Goal: Navigation & Orientation: Find specific page/section

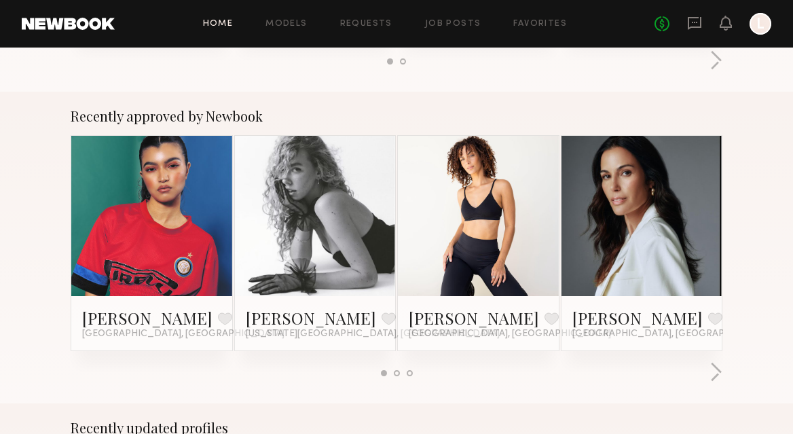
scroll to position [490, 0]
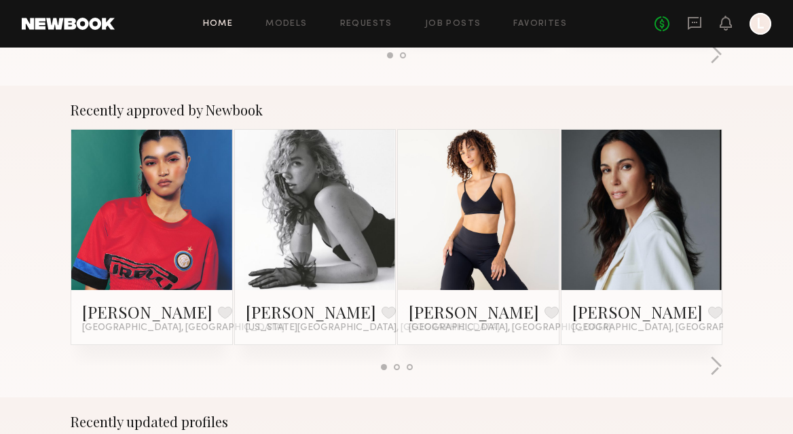
click at [396, 368] on div at bounding box center [397, 367] width 6 height 6
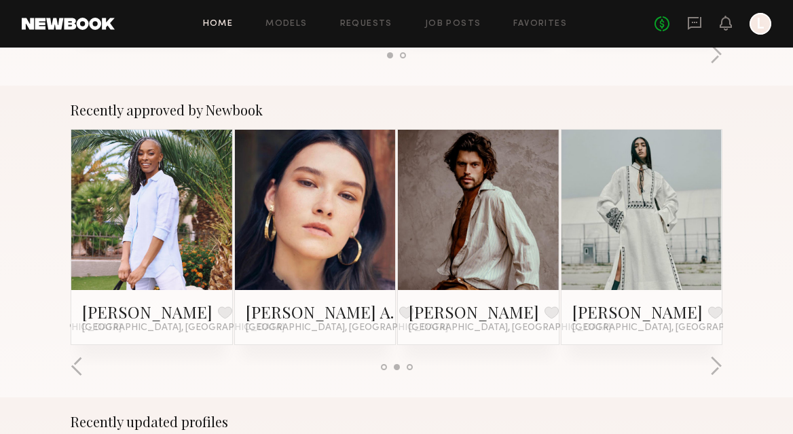
click at [410, 367] on div at bounding box center [410, 367] width 6 height 6
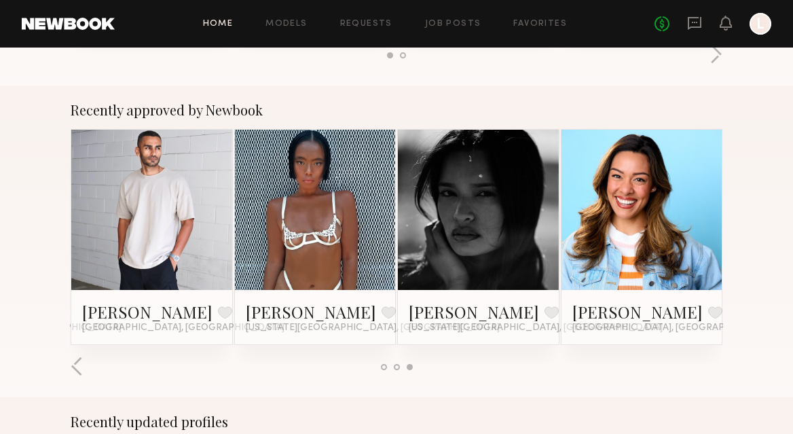
click at [316, 215] on link at bounding box center [315, 210] width 74 height 161
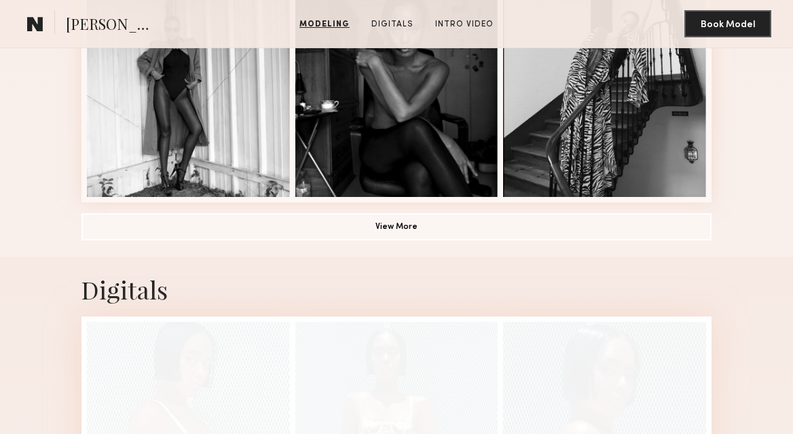
scroll to position [987, 0]
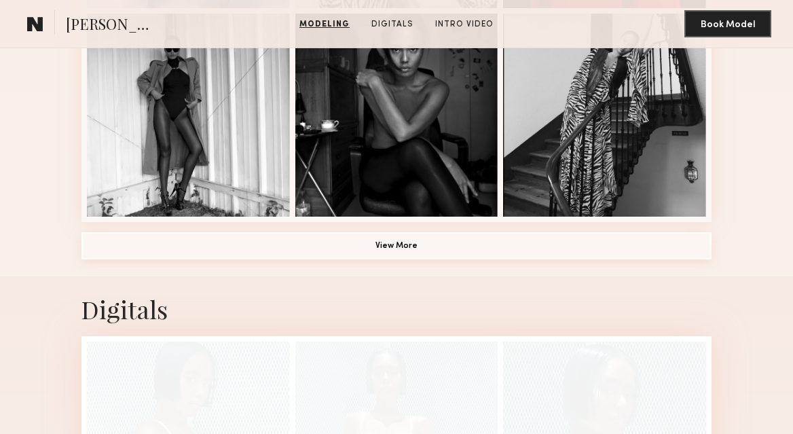
click at [393, 244] on button "View More" at bounding box center [396, 245] width 630 height 27
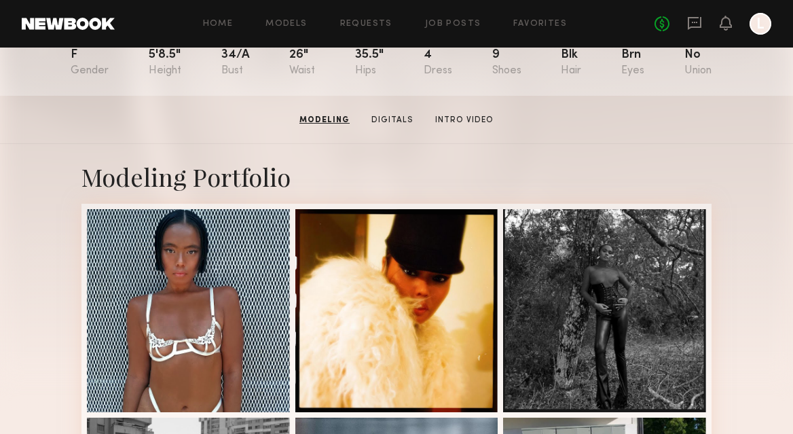
scroll to position [0, 0]
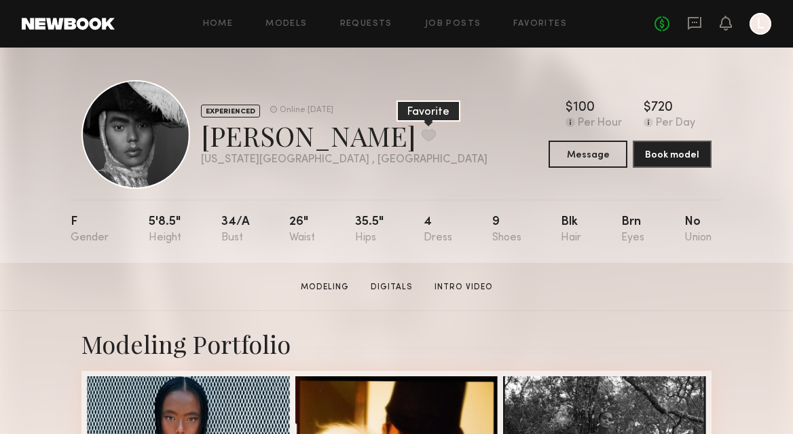
click at [422, 132] on button at bounding box center [429, 135] width 14 height 12
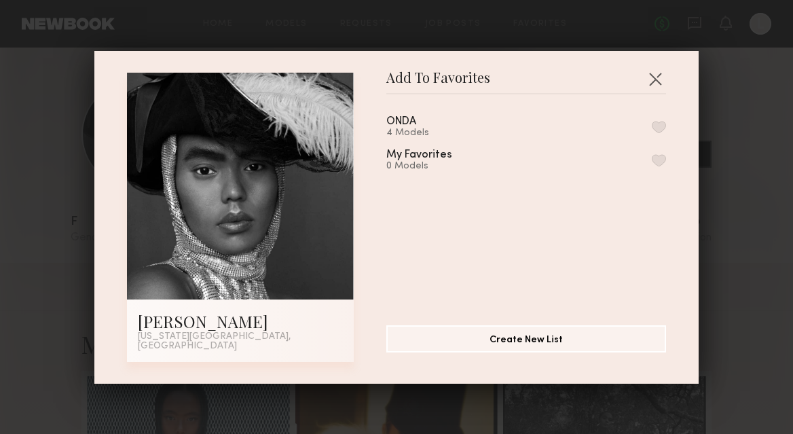
click at [658, 131] on button "button" at bounding box center [659, 127] width 14 height 12
click at [654, 83] on button "button" at bounding box center [655, 79] width 22 height 22
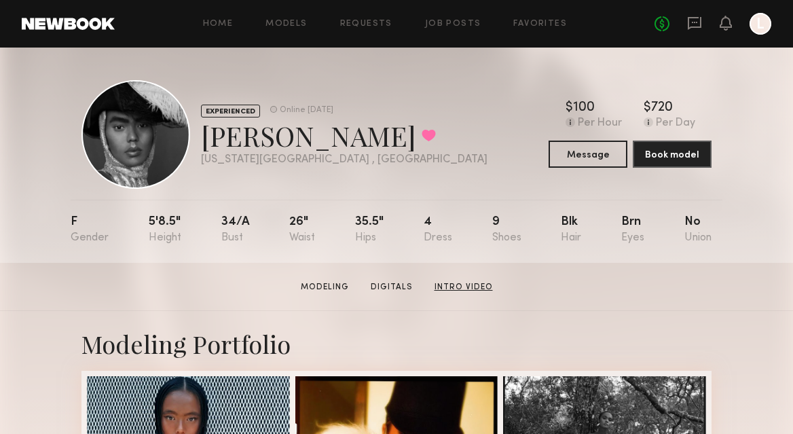
click at [465, 287] on link "Intro Video" at bounding box center [463, 287] width 69 height 12
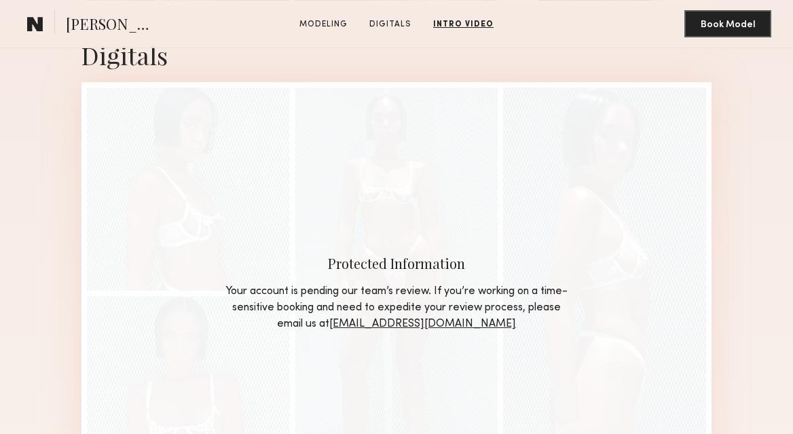
scroll to position [1610, 0]
